Goal: Information Seeking & Learning: Learn about a topic

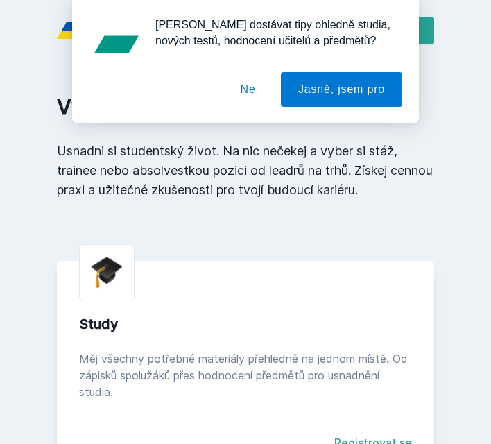
click at [251, 92] on button "Ne" at bounding box center [248, 89] width 50 height 35
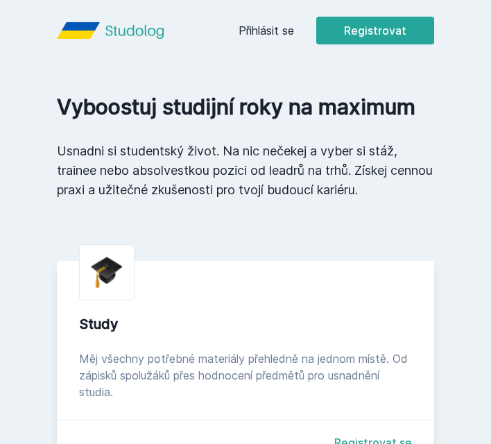
click at [264, 25] on link "Přihlásit se" at bounding box center [267, 30] width 56 height 17
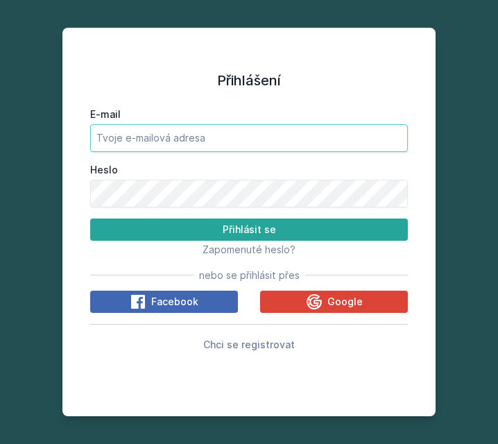
click at [225, 131] on input "E-mail" at bounding box center [249, 138] width 318 height 28
type input "[EMAIL_ADDRESS][DOMAIN_NAME]"
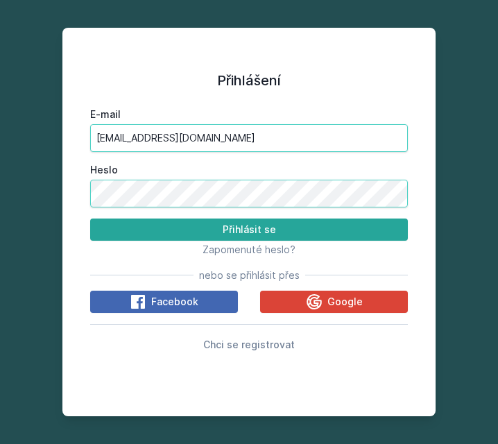
click at [90, 219] on button "Přihlásit se" at bounding box center [249, 230] width 318 height 22
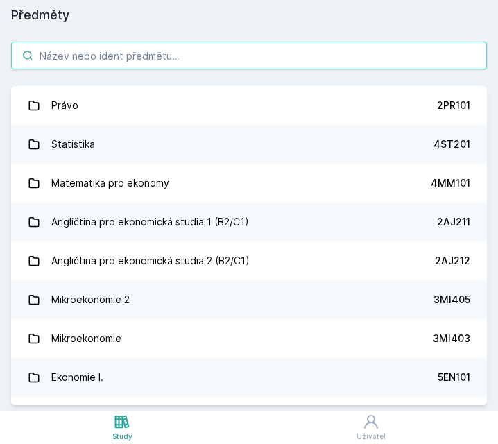
click at [202, 59] on input "search" at bounding box center [249, 56] width 476 height 28
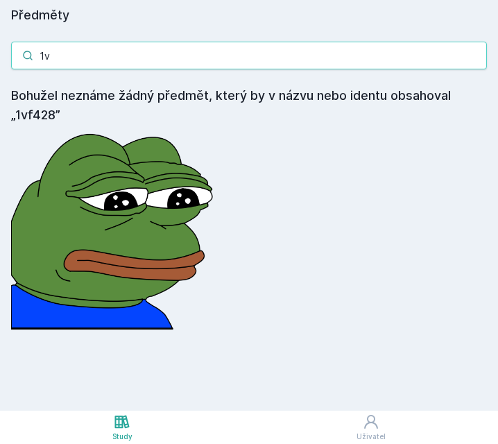
type input "1"
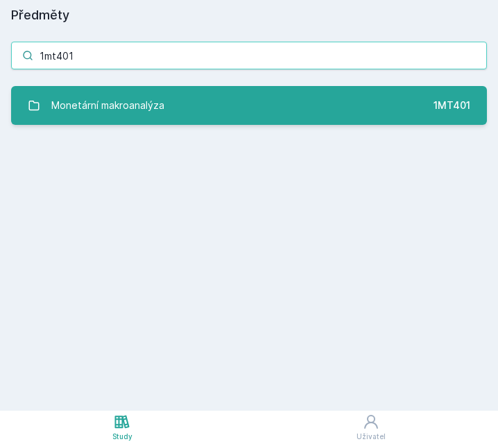
type input "1mt401"
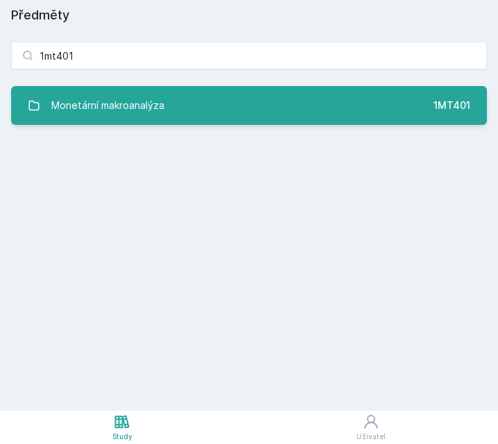
click at [202, 101] on link "Monetární makroanalýza 1MT401" at bounding box center [249, 105] width 476 height 39
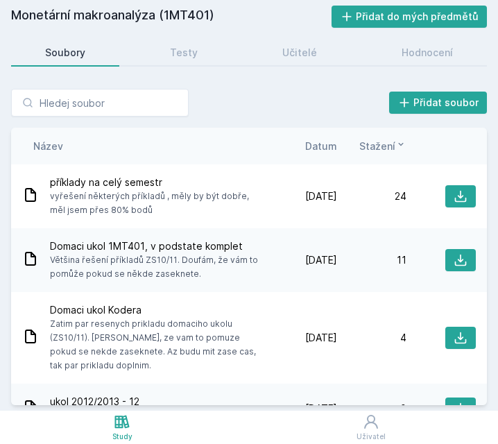
click at [133, 10] on h2 "Monetární makroanalýza (1MT401)" at bounding box center [171, 17] width 321 height 22
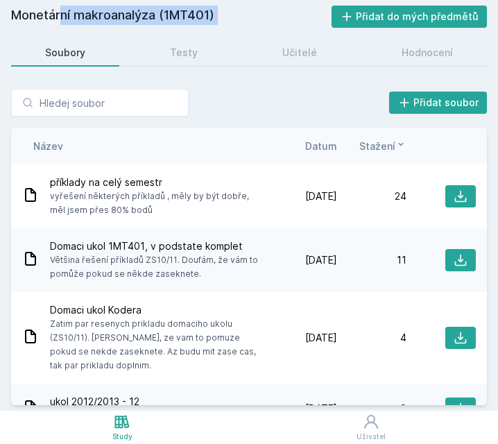
click at [133, 10] on h2 "Monetární makroanalýza (1MT401)" at bounding box center [171, 17] width 321 height 22
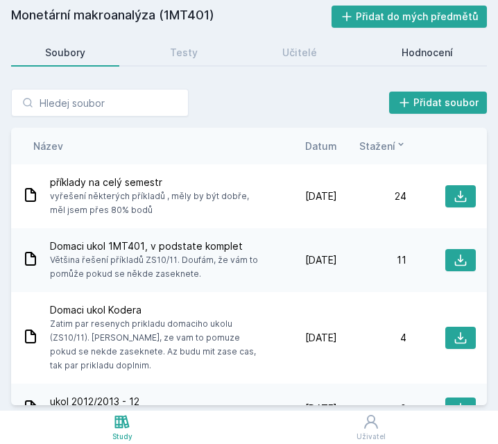
click at [408, 46] on div "Hodnocení" at bounding box center [427, 53] width 51 height 14
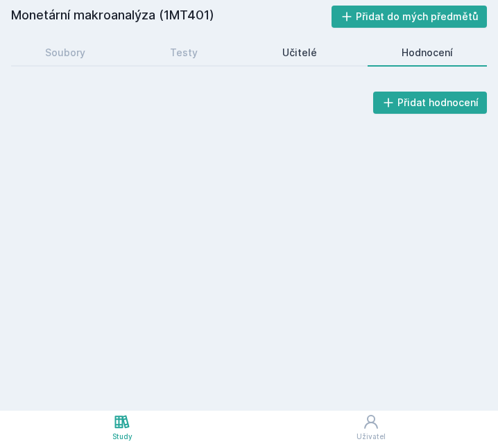
click at [338, 54] on link "Učitelé" at bounding box center [299, 53] width 103 height 28
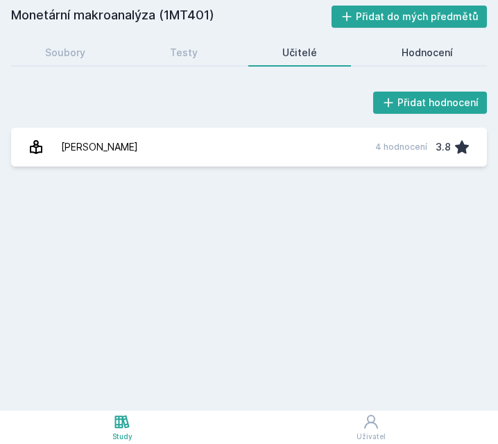
click at [430, 53] on div "Hodnocení" at bounding box center [427, 53] width 51 height 14
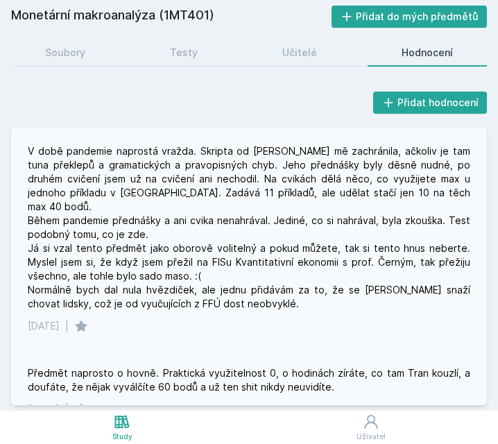
click at [240, 211] on div "V době pandemie naprostá vražda. Skripta od [PERSON_NAME] mě zachránila, ačkoli…" at bounding box center [249, 227] width 443 height 167
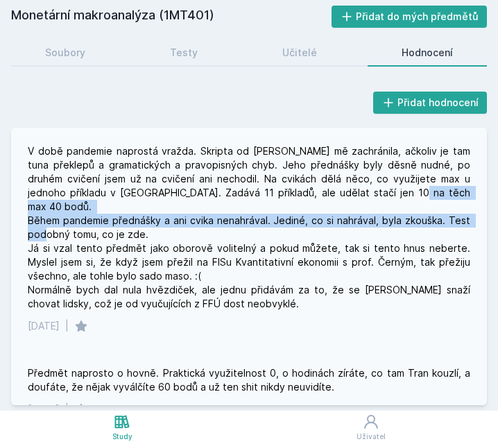
click at [240, 211] on div "V době pandemie naprostá vražda. Skripta od [PERSON_NAME] mě zachránila, ačkoli…" at bounding box center [249, 227] width 443 height 167
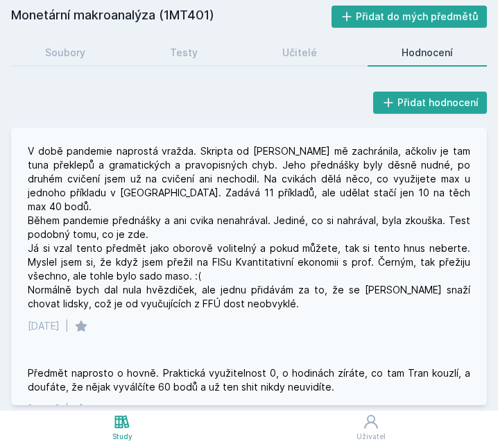
click at [249, 185] on div "V době pandemie naprostá vražda. Skripta od [PERSON_NAME] mě zachránila, ačkoli…" at bounding box center [249, 227] width 443 height 167
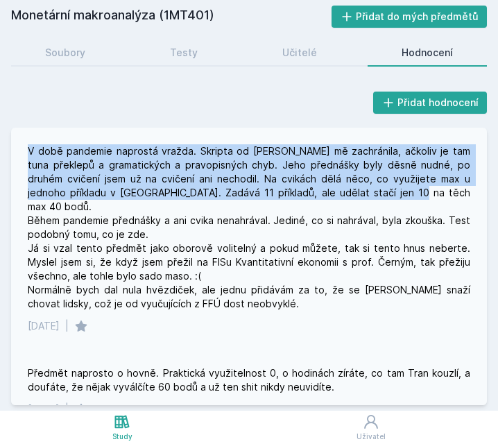
click at [249, 185] on div "V době pandemie naprostá vražda. Skripta od [PERSON_NAME] mě zachránila, ačkoli…" at bounding box center [249, 227] width 443 height 167
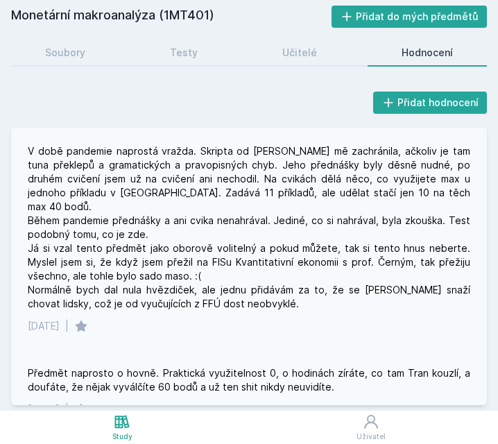
click at [259, 180] on div "V době pandemie naprostá vražda. Skripta od [PERSON_NAME] mě zachránila, ačkoli…" at bounding box center [249, 227] width 443 height 167
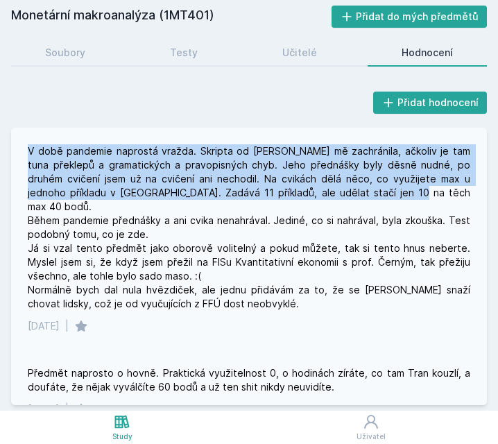
click at [259, 180] on div "V době pandemie naprostá vražda. Skripta od [PERSON_NAME] mě zachránila, ačkoli…" at bounding box center [249, 227] width 443 height 167
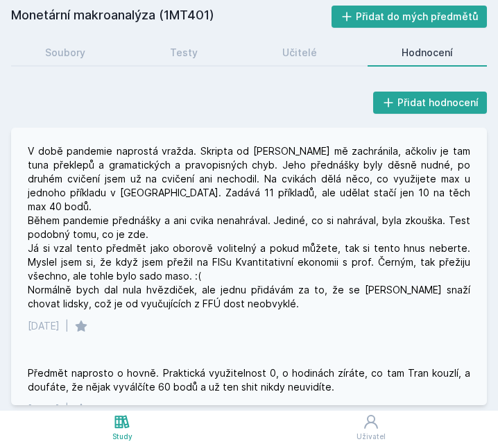
click at [249, 182] on div "V době pandemie naprostá vražda. Skripta od [PERSON_NAME] mě zachránila, ačkoli…" at bounding box center [249, 227] width 443 height 167
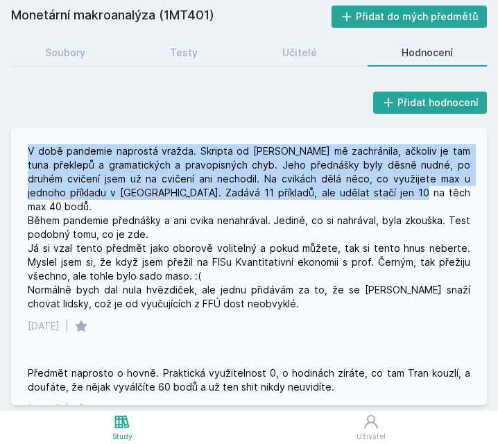
click at [249, 182] on div "V době pandemie naprostá vražda. Skripta od [PERSON_NAME] mě zachránila, ačkoli…" at bounding box center [249, 227] width 443 height 167
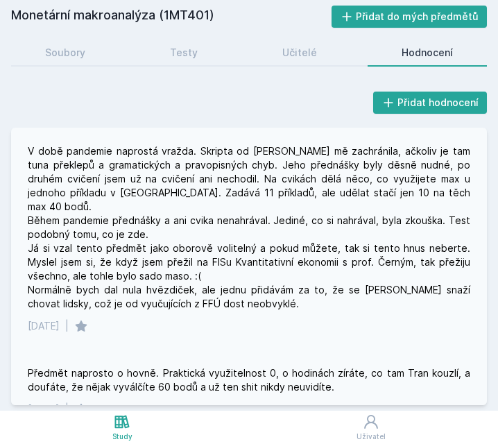
click at [244, 187] on div "V době pandemie naprostá vražda. Skripta od [PERSON_NAME] mě zachránila, ačkoli…" at bounding box center [249, 227] width 443 height 167
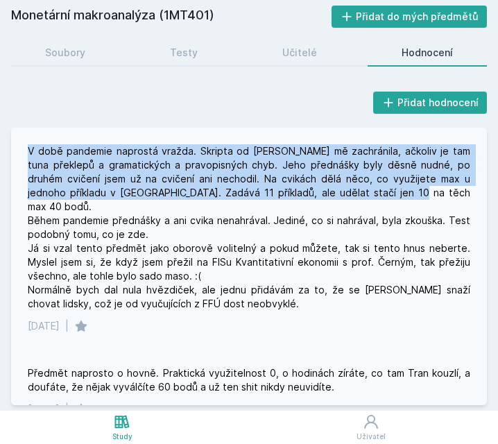
click at [244, 187] on div "V době pandemie naprostá vražda. Skripta od [PERSON_NAME] mě zachránila, ačkoli…" at bounding box center [249, 227] width 443 height 167
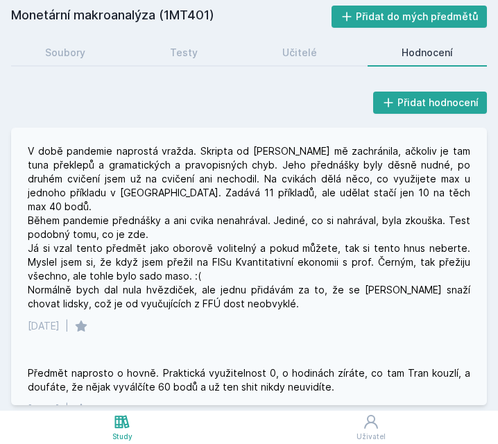
click at [248, 204] on div "V době pandemie naprostá vražda. Skripta od [PERSON_NAME] mě zachránila, ačkoli…" at bounding box center [249, 227] width 443 height 167
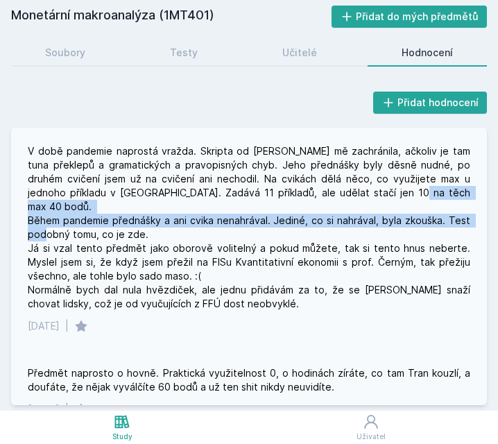
click at [248, 204] on div "V době pandemie naprostá vražda. Skripta od [PERSON_NAME] mě zachránila, ačkoli…" at bounding box center [249, 227] width 443 height 167
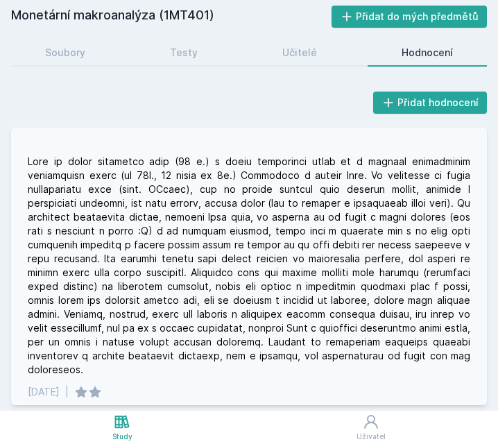
scroll to position [294, 0]
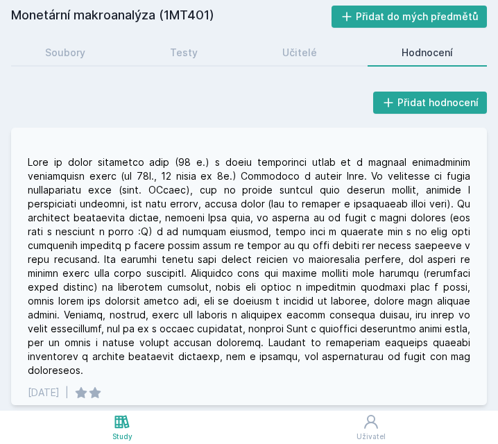
click at [249, 205] on div at bounding box center [249, 266] width 443 height 222
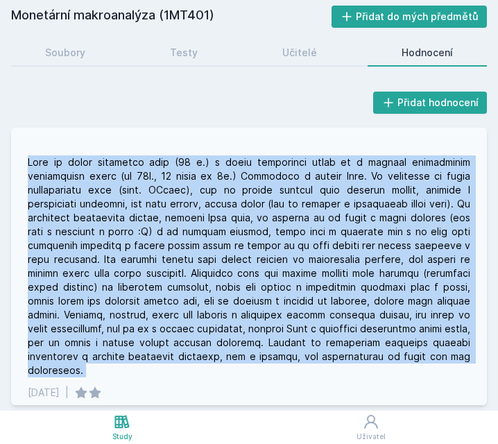
click at [249, 205] on div at bounding box center [249, 266] width 443 height 222
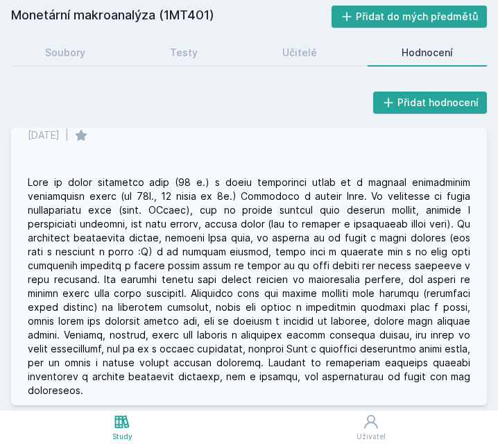
scroll to position [273, 0]
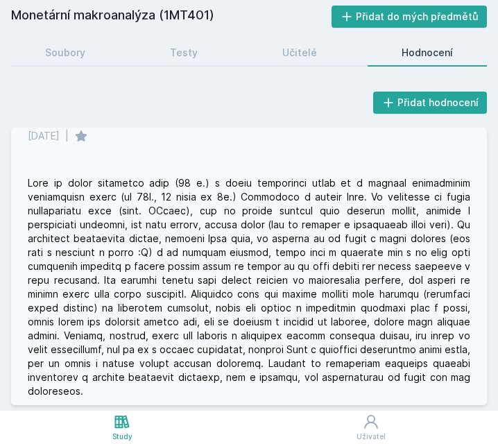
click at [259, 241] on div at bounding box center [249, 287] width 443 height 222
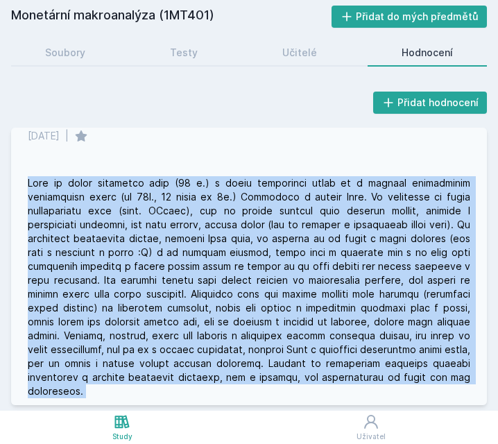
click at [259, 241] on div at bounding box center [249, 287] width 443 height 222
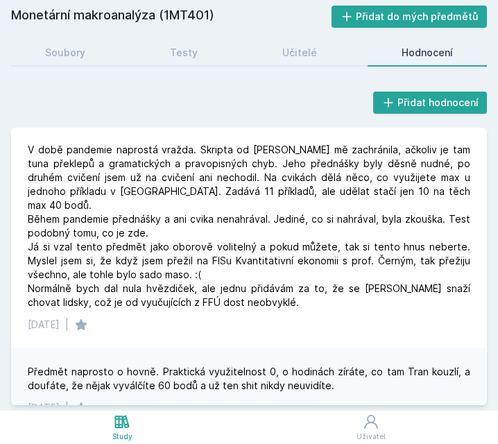
scroll to position [0, 0]
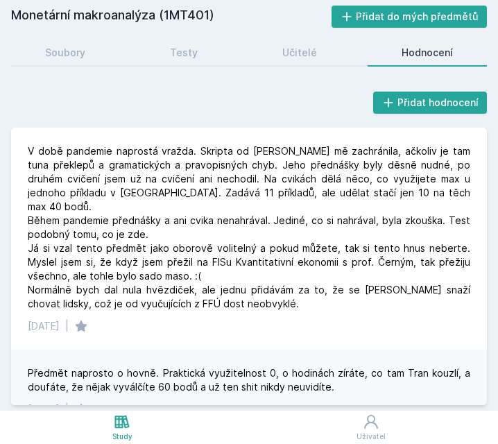
click at [131, 15] on h2 "Monetární makroanalýza (1MT401)" at bounding box center [171, 17] width 321 height 22
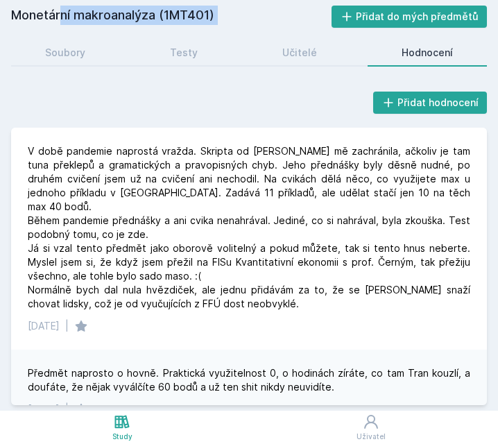
click at [131, 15] on h2 "Monetární makroanalýza (1MT401)" at bounding box center [171, 17] width 321 height 22
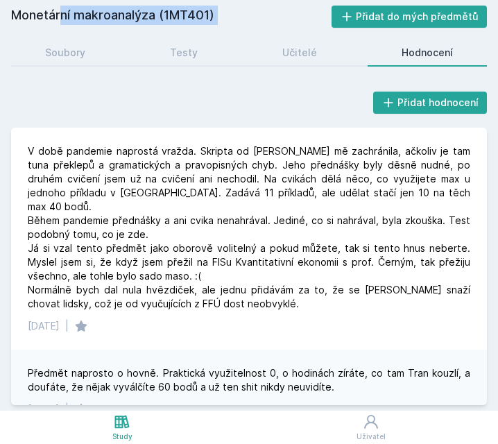
click at [131, 15] on h2 "Monetární makroanalýza (1MT401)" at bounding box center [171, 17] width 321 height 22
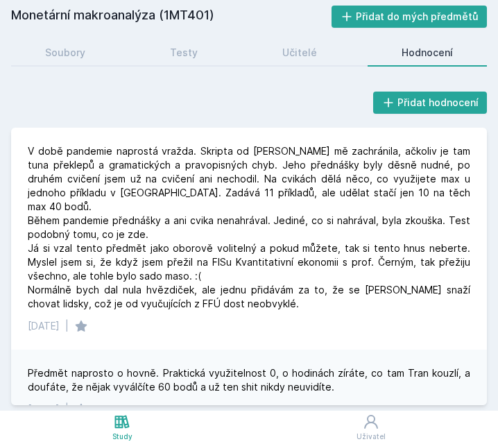
click at [230, 366] on div "Předmět naprosto o hovně. Praktická využitelnost 0, o hodinách zíráte, co tam T…" at bounding box center [249, 380] width 443 height 28
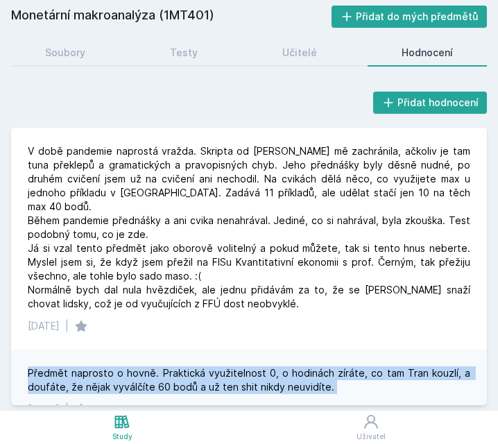
click at [230, 366] on div "Předmět naprosto o hovně. Praktická využitelnost 0, o hodinách zíráte, co tam T…" at bounding box center [249, 380] width 443 height 28
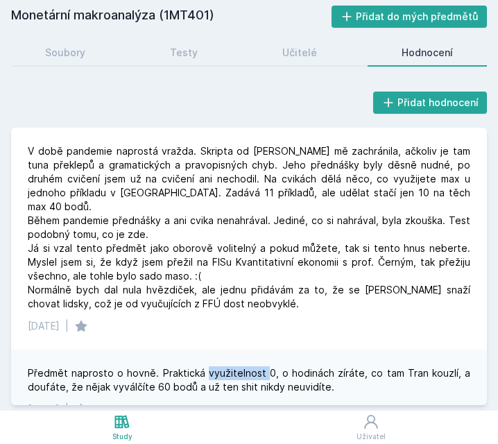
click at [230, 366] on div "Předmět naprosto o hovně. Praktická využitelnost 0, o hodinách zíráte, co tam T…" at bounding box center [249, 380] width 443 height 28
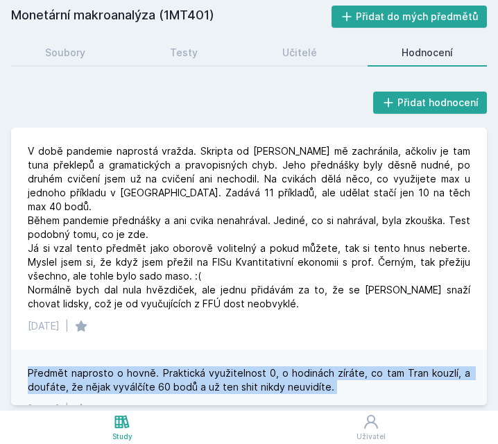
click at [230, 366] on div "Předmět naprosto o hovně. Praktická využitelnost 0, o hodinách zíráte, co tam T…" at bounding box center [249, 380] width 443 height 28
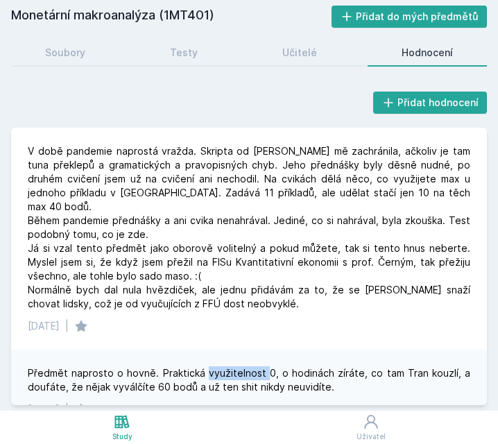
click at [230, 366] on div "Předmět naprosto o hovně. Praktická využitelnost 0, o hodinách zíráte, co tam T…" at bounding box center [249, 380] width 443 height 28
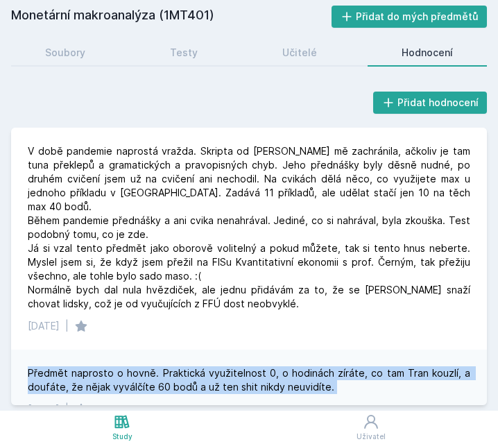
click at [230, 366] on div "Předmět naprosto o hovně. Praktická využitelnost 0, o hodinách zíráte, co tam T…" at bounding box center [249, 380] width 443 height 28
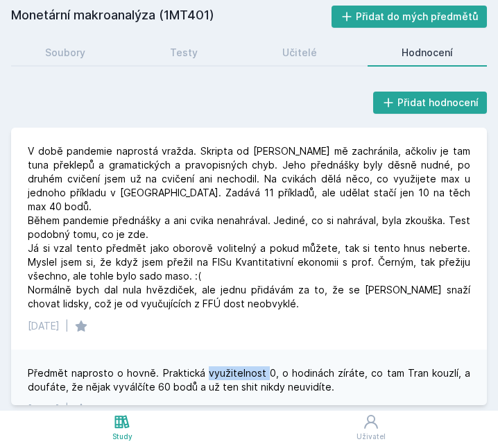
click at [230, 366] on div "Předmět naprosto o hovně. Praktická využitelnost 0, o hodinách zíráte, co tam T…" at bounding box center [249, 380] width 443 height 28
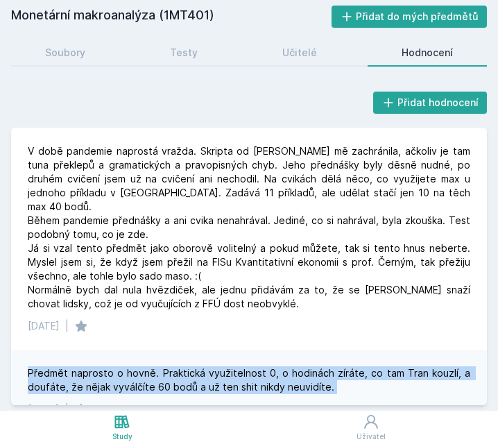
click at [230, 366] on div "Předmět naprosto o hovně. Praktická využitelnost 0, o hodinách zíráte, co tam T…" at bounding box center [249, 380] width 443 height 28
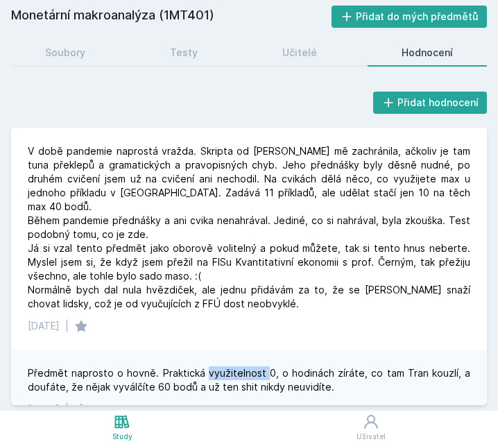
click at [230, 366] on div "Předmět naprosto o hovně. Praktická využitelnost 0, o hodinách zíráte, co tam T…" at bounding box center [249, 380] width 443 height 28
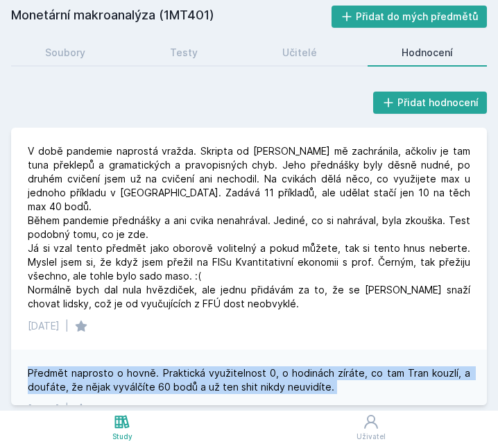
click at [230, 366] on div "Předmět naprosto o hovně. Praktická využitelnost 0, o hodinách zíráte, co tam T…" at bounding box center [249, 380] width 443 height 28
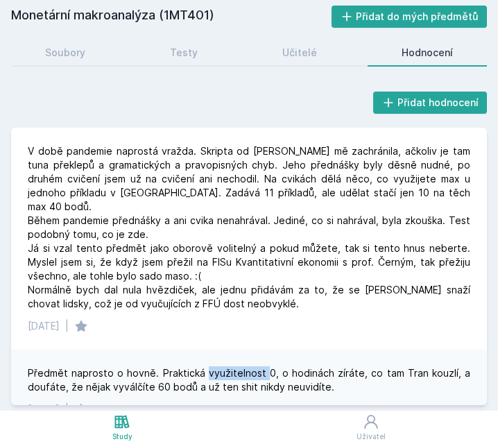
click at [230, 366] on div "Předmět naprosto o hovně. Praktická využitelnost 0, o hodinách zíráte, co tam T…" at bounding box center [249, 380] width 443 height 28
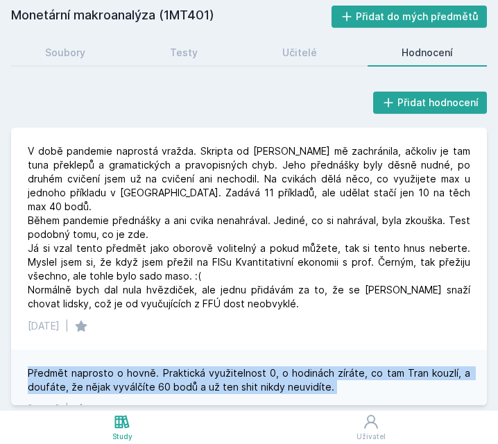
click at [230, 366] on div "Předmět naprosto o hovně. Praktická využitelnost 0, o hodinách zíráte, co tam T…" at bounding box center [249, 380] width 443 height 28
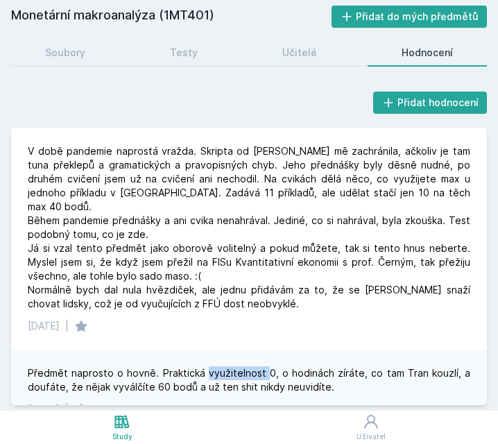
click at [230, 366] on div "Předmět naprosto o hovně. Praktická využitelnost 0, o hodinách zíráte, co tam T…" at bounding box center [249, 380] width 443 height 28
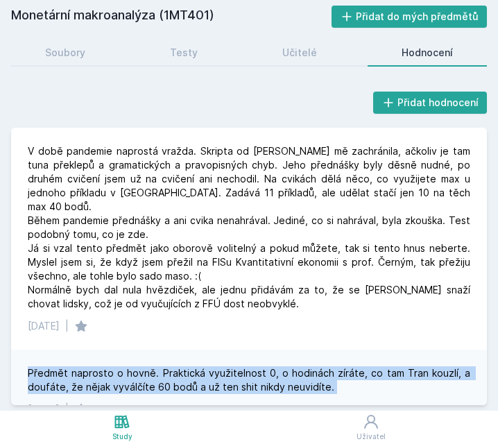
click at [230, 366] on div "Předmět naprosto o hovně. Praktická využitelnost 0, o hodinách zíráte, co tam T…" at bounding box center [249, 380] width 443 height 28
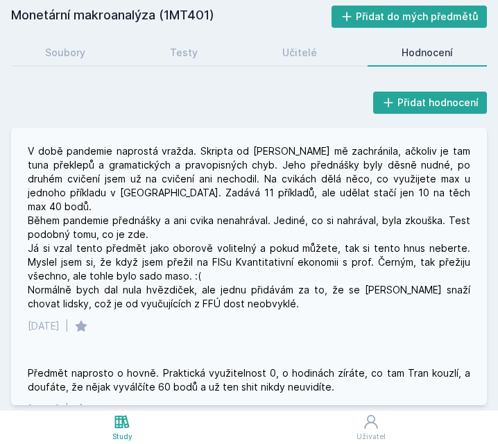
click at [250, 280] on div "V době pandemie naprostá vražda. Skripta od [PERSON_NAME] mě zachránila, ačkoli…" at bounding box center [249, 227] width 443 height 167
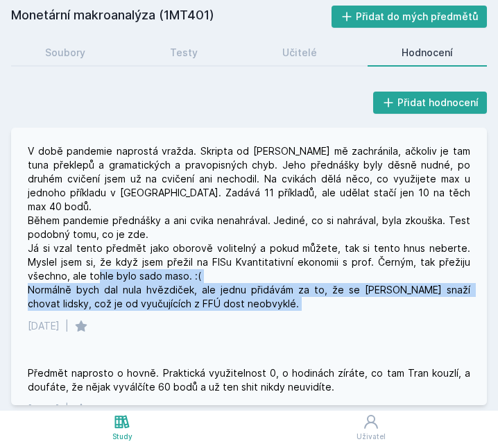
click at [250, 280] on div "V době pandemie naprostá vražda. Skripta od [PERSON_NAME] mě zachránila, ačkoli…" at bounding box center [249, 227] width 443 height 167
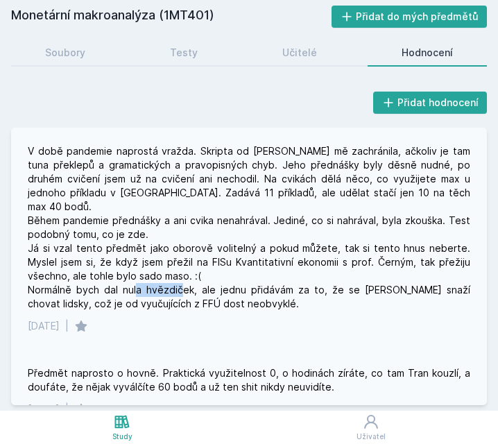
click at [250, 280] on div "V době pandemie naprostá vražda. Skripta od [PERSON_NAME] mě zachránila, ačkoli…" at bounding box center [249, 227] width 443 height 167
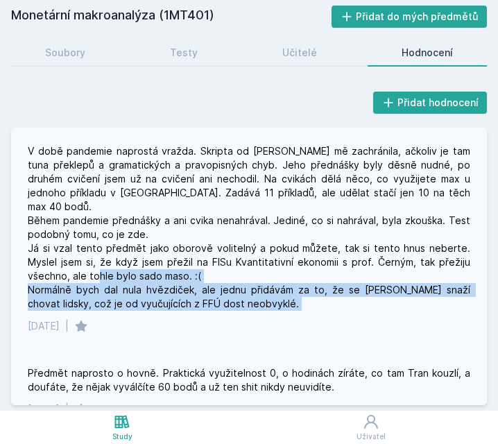
click at [250, 280] on div "V době pandemie naprostá vražda. Skripta od [PERSON_NAME] mě zachránila, ačkoli…" at bounding box center [249, 227] width 443 height 167
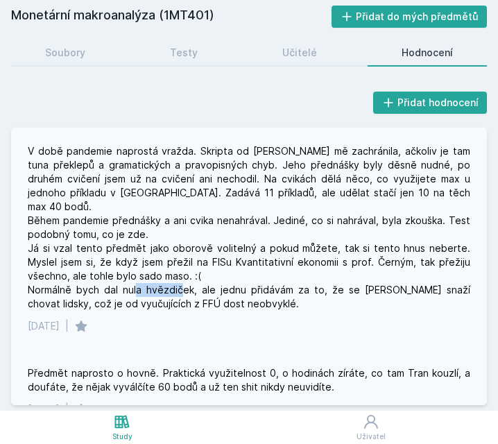
click at [250, 280] on div "V době pandemie naprostá vražda. Skripta od [PERSON_NAME] mě zachránila, ačkoli…" at bounding box center [249, 227] width 443 height 167
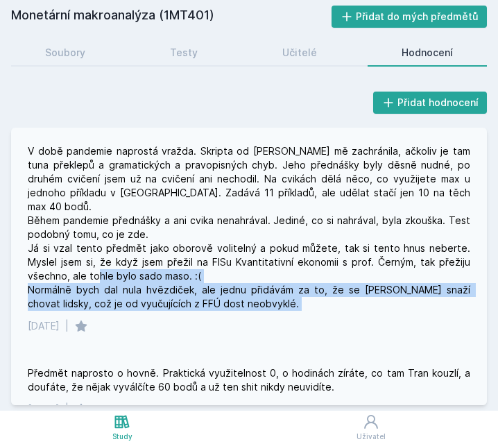
click at [250, 280] on div "V době pandemie naprostá vražda. Skripta od [PERSON_NAME] mě zachránila, ačkoli…" at bounding box center [249, 227] width 443 height 167
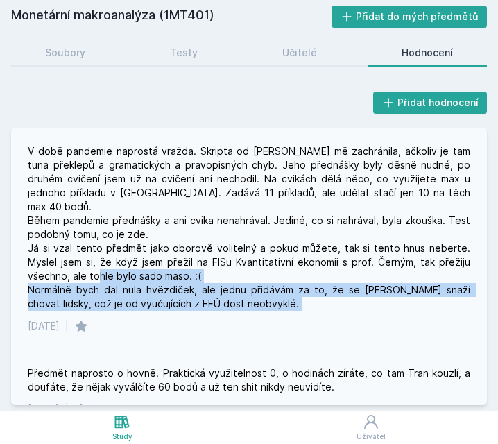
click at [250, 280] on div "V době pandemie naprostá vražda. Skripta od [PERSON_NAME] mě zachránila, ačkoli…" at bounding box center [249, 227] width 443 height 167
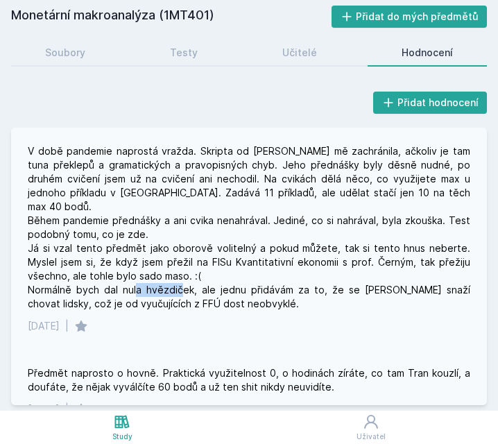
click at [250, 280] on div "V době pandemie naprostá vražda. Skripta od [PERSON_NAME] mě zachránila, ačkoli…" at bounding box center [249, 227] width 443 height 167
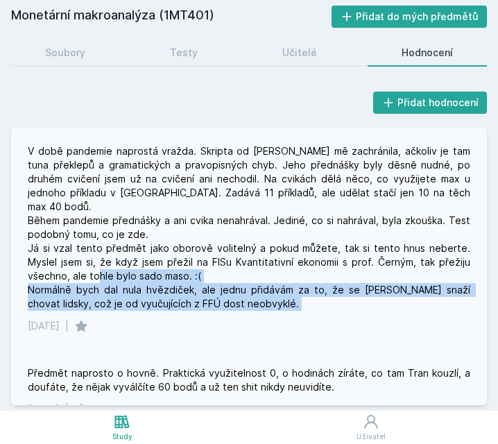
click at [250, 280] on div "V době pandemie naprostá vražda. Skripta od [PERSON_NAME] mě zachránila, ačkoli…" at bounding box center [249, 227] width 443 height 167
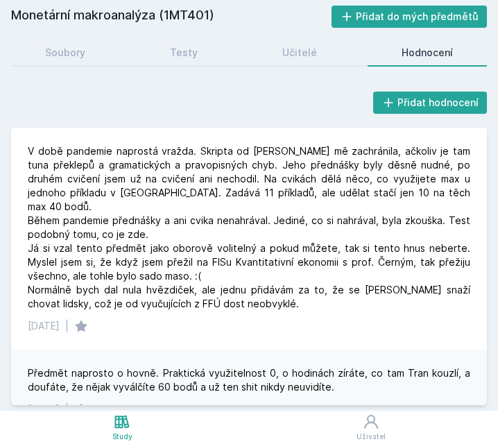
click at [44, 107] on div "Přidat hodnocení" at bounding box center [249, 103] width 476 height 28
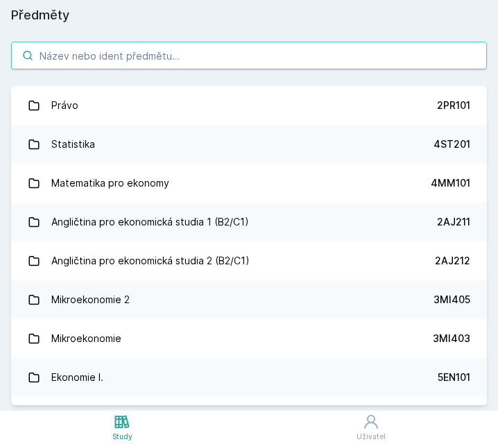
click at [122, 46] on input "search" at bounding box center [249, 56] width 476 height 28
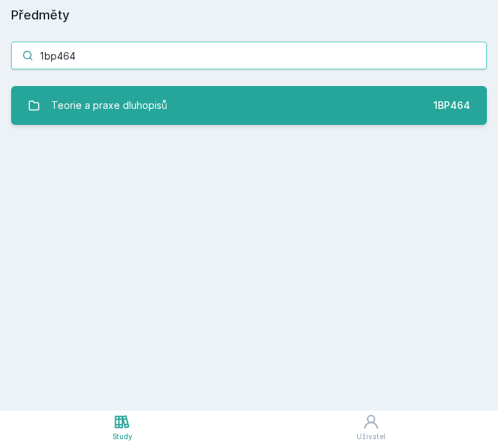
type input "1bp464"
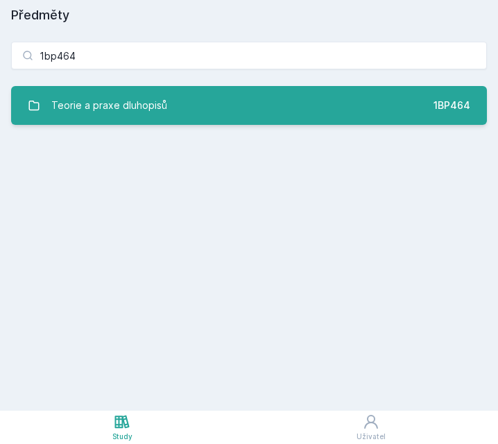
click at [128, 94] on div "Teorie a praxe dluhopisů" at bounding box center [109, 106] width 116 height 28
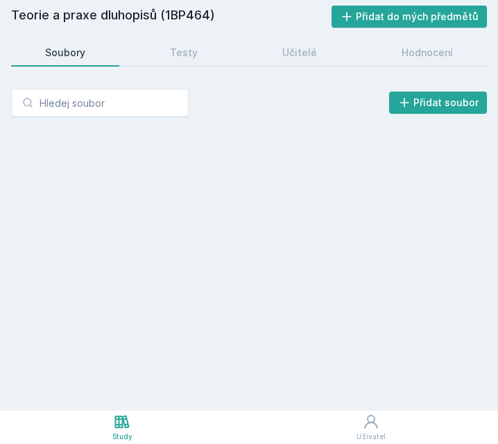
click at [213, 74] on div "Teorie a praxe dluhopisů (1BP464) Přidat do mých předmětů [GEOGRAPHIC_DATA] Tes…" at bounding box center [249, 206] width 476 height 400
click at [301, 51] on div "Učitelé" at bounding box center [299, 53] width 35 height 14
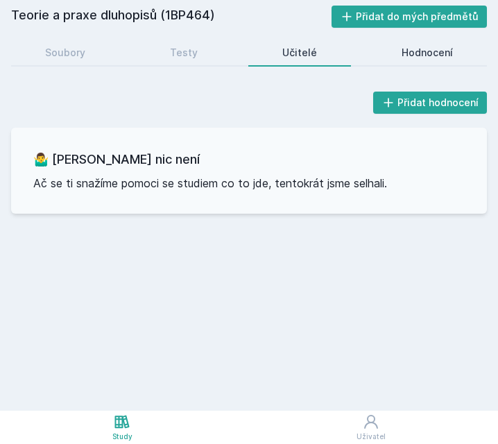
click at [407, 41] on link "Hodnocení" at bounding box center [427, 53] width 119 height 28
click at [80, 51] on div "Soubory" at bounding box center [65, 53] width 40 height 14
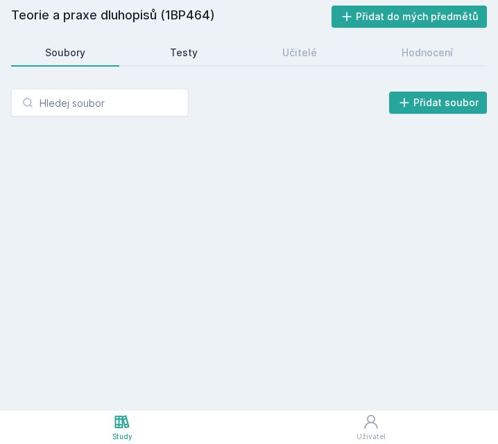
click at [179, 50] on div "Testy" at bounding box center [184, 53] width 28 height 14
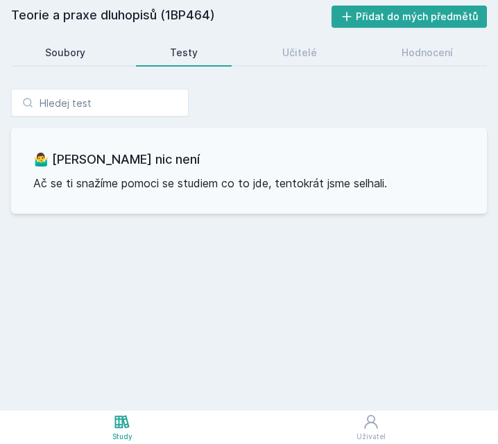
click at [66, 58] on div "Soubory" at bounding box center [65, 53] width 40 height 14
